Goal: Check status: Check status

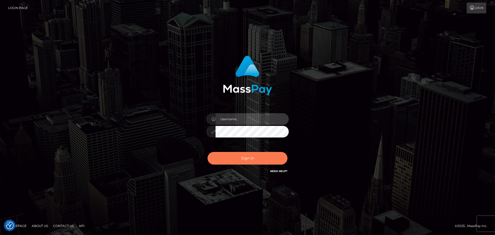
type input "Rod.B2Spin"
click at [233, 158] on button "Sign in" at bounding box center [247, 158] width 80 height 13
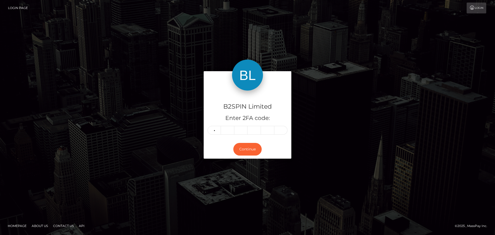
type input "3"
type input "6"
type input "8"
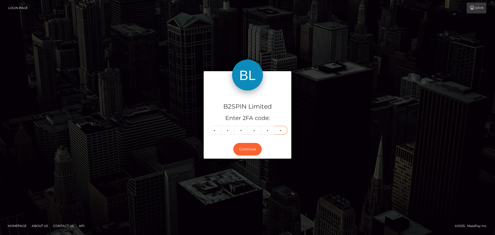
type input "8"
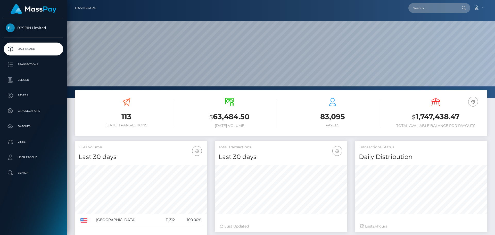
scroll to position [91, 132]
click at [28, 63] on p "Transactions" at bounding box center [33, 65] width 55 height 8
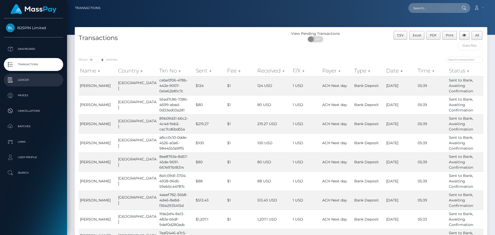
click at [25, 85] on link "Ledger" at bounding box center [33, 79] width 59 height 13
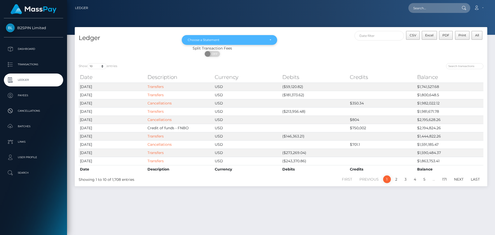
click at [260, 42] on div "Choose a Statement" at bounding box center [229, 40] width 95 height 10
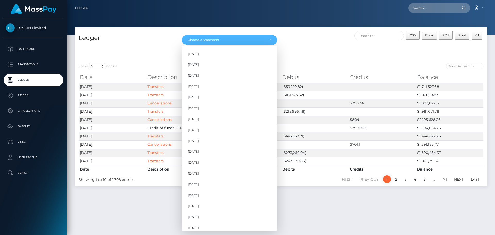
click at [303, 57] on div "ON OFF" at bounding box center [212, 55] width 275 height 8
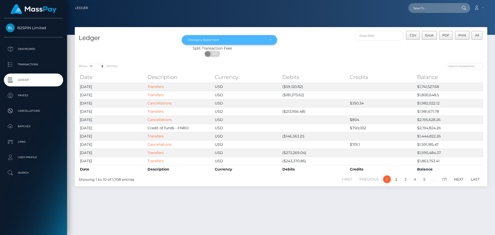
click at [265, 45] on div "Choose a Statement" at bounding box center [229, 40] width 95 height 10
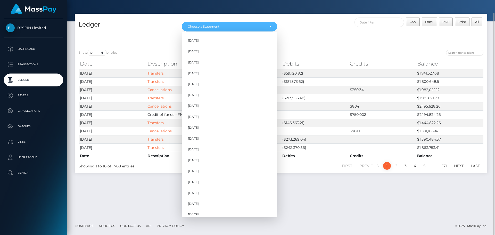
scroll to position [156, 0]
drag, startPoint x: 208, startPoint y: 201, endPoint x: 190, endPoint y: 199, distance: 18.4
click at [190, 199] on span "Sep 2025" at bounding box center [193, 199] width 11 height 5
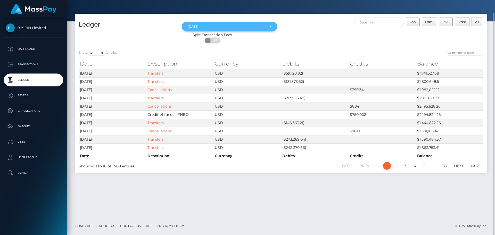
click at [212, 24] on div "Sep 2025" at bounding box center [227, 26] width 78 height 4
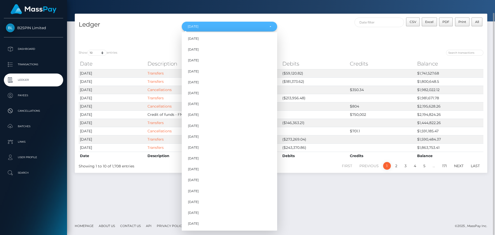
scroll to position [143, 0]
click at [197, 227] on link "Oct 2025" at bounding box center [229, 224] width 95 height 10
select select "Oct 2025"
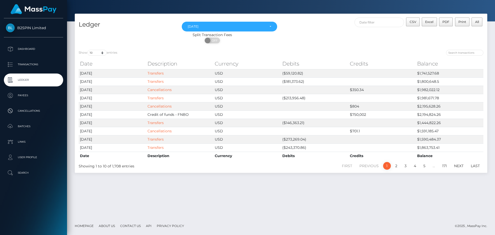
click at [31, 29] on span "B2SPIN Limited" at bounding box center [33, 28] width 59 height 5
